Goal: Transaction & Acquisition: Purchase product/service

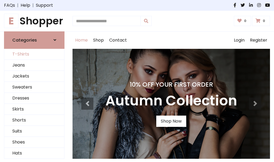
click at [34, 54] on link "T-Shirts" at bounding box center [34, 54] width 60 height 11
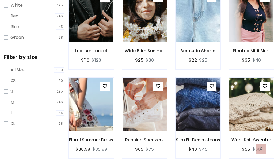
scroll to position [10, 0]
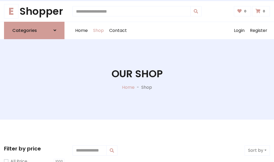
click at [137, 79] on h1 "Our Shop" at bounding box center [137, 74] width 51 height 12
click at [172, 30] on div "Home Shop Contact Log out Login Register" at bounding box center [172, 30] width 198 height 17
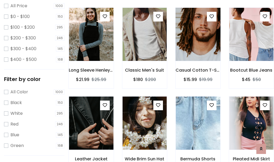
click at [198, 44] on img at bounding box center [198, 34] width 53 height 129
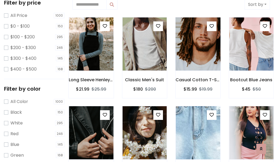
scroll to position [10, 0]
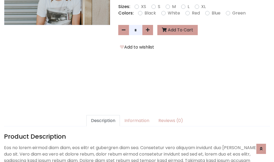
scroll to position [131, 0]
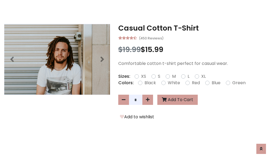
click at [194, 28] on h3 "Casual Cotton T-Shirt" at bounding box center [194, 28] width 152 height 9
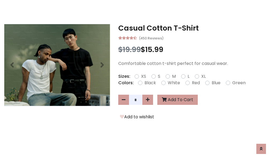
click at [194, 28] on h3 "Casual Cotton T-Shirt" at bounding box center [194, 28] width 152 height 9
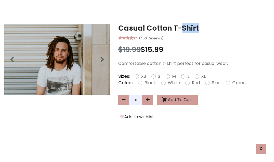
click at [194, 28] on h3 "Casual Cotton T-Shirt" at bounding box center [194, 28] width 152 height 9
